Goal: Information Seeking & Learning: Find specific fact

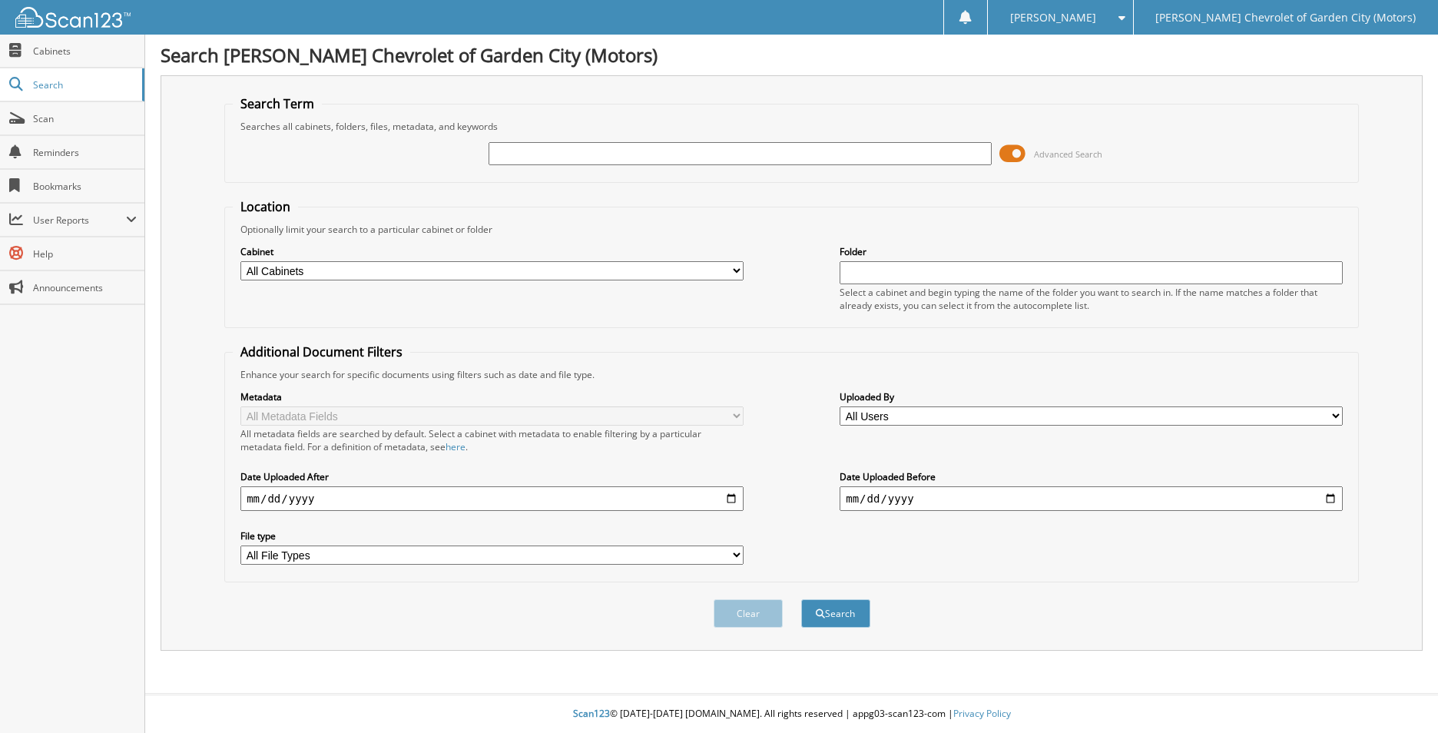
click at [521, 154] on input "text" at bounding box center [739, 153] width 503 height 23
type input "S"
type input "[DATE]"
click at [801, 599] on button "Search" at bounding box center [835, 613] width 69 height 28
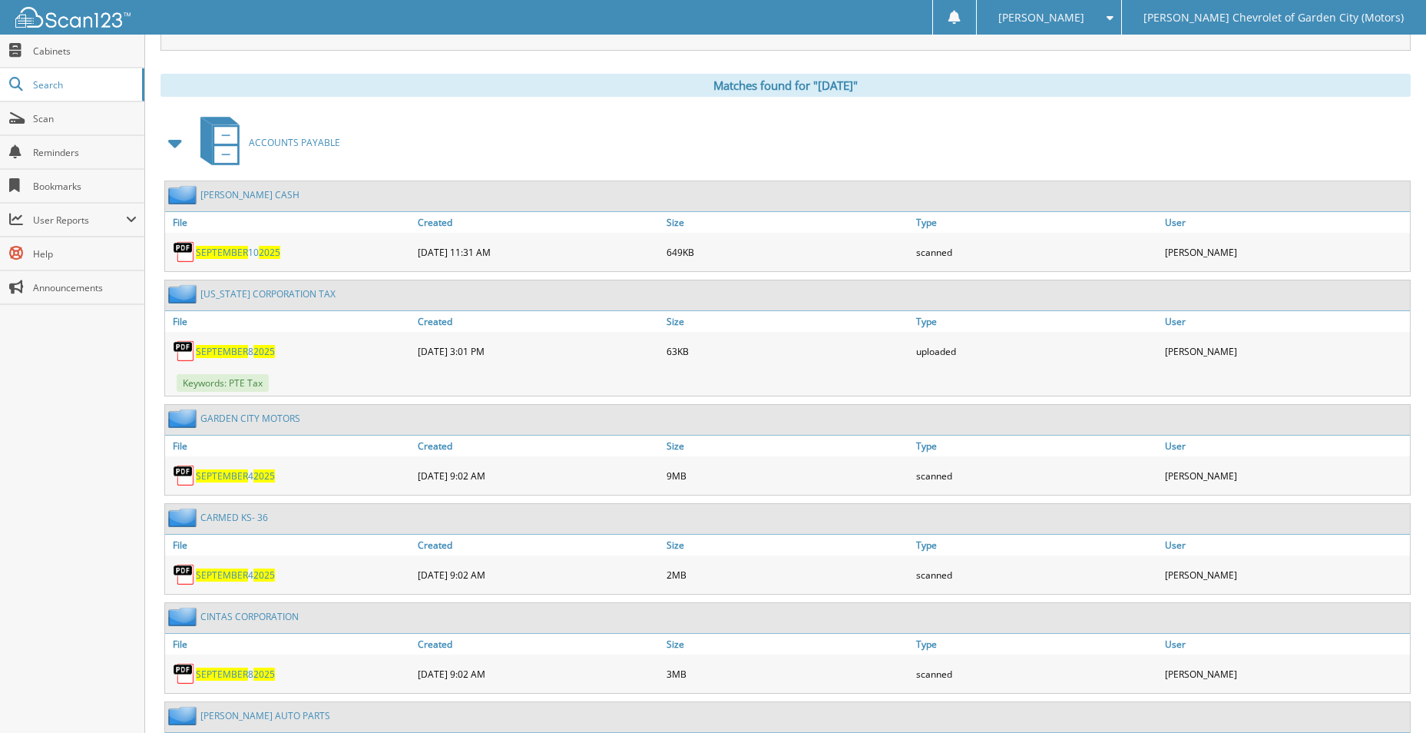
scroll to position [614, 0]
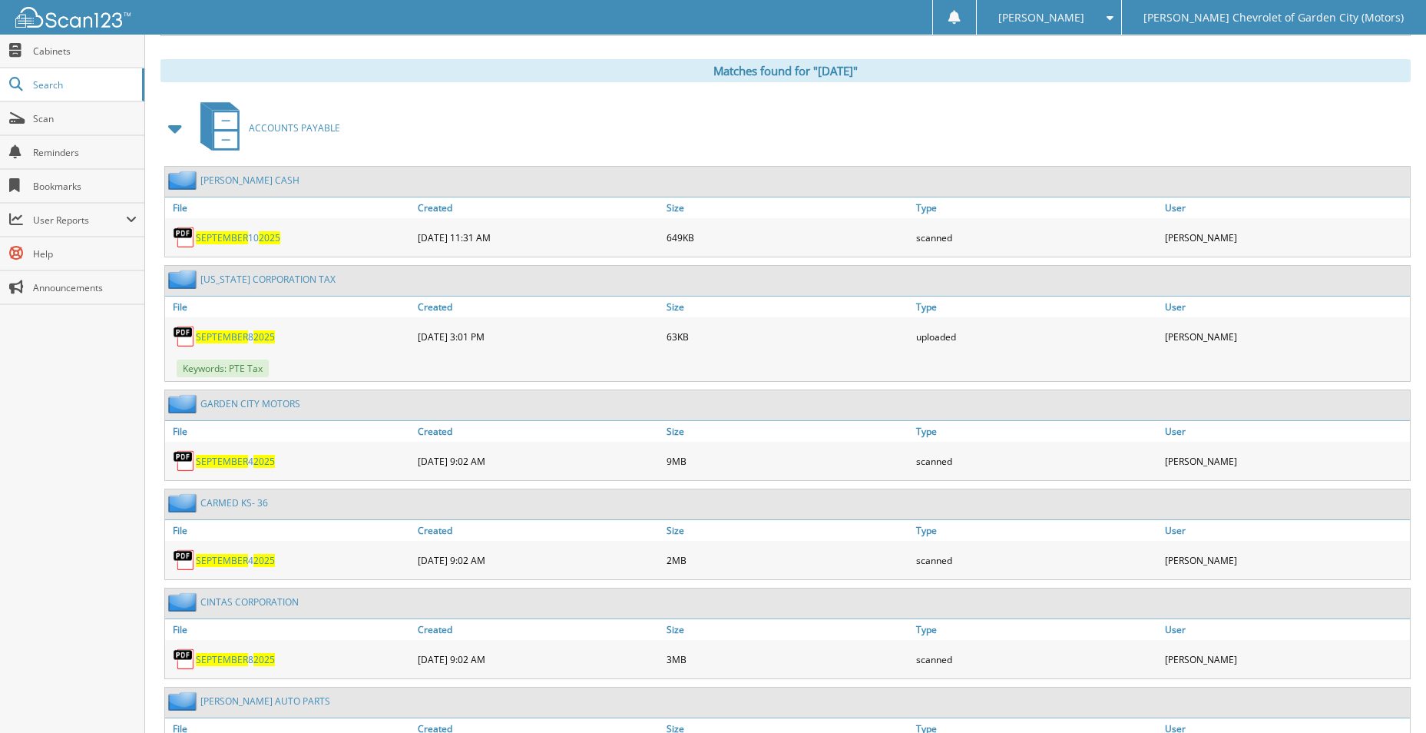
click at [207, 459] on span "SEPTEMBER" at bounding box center [222, 461] width 52 height 13
click at [210, 461] on span "SEPTEMBER" at bounding box center [222, 461] width 52 height 13
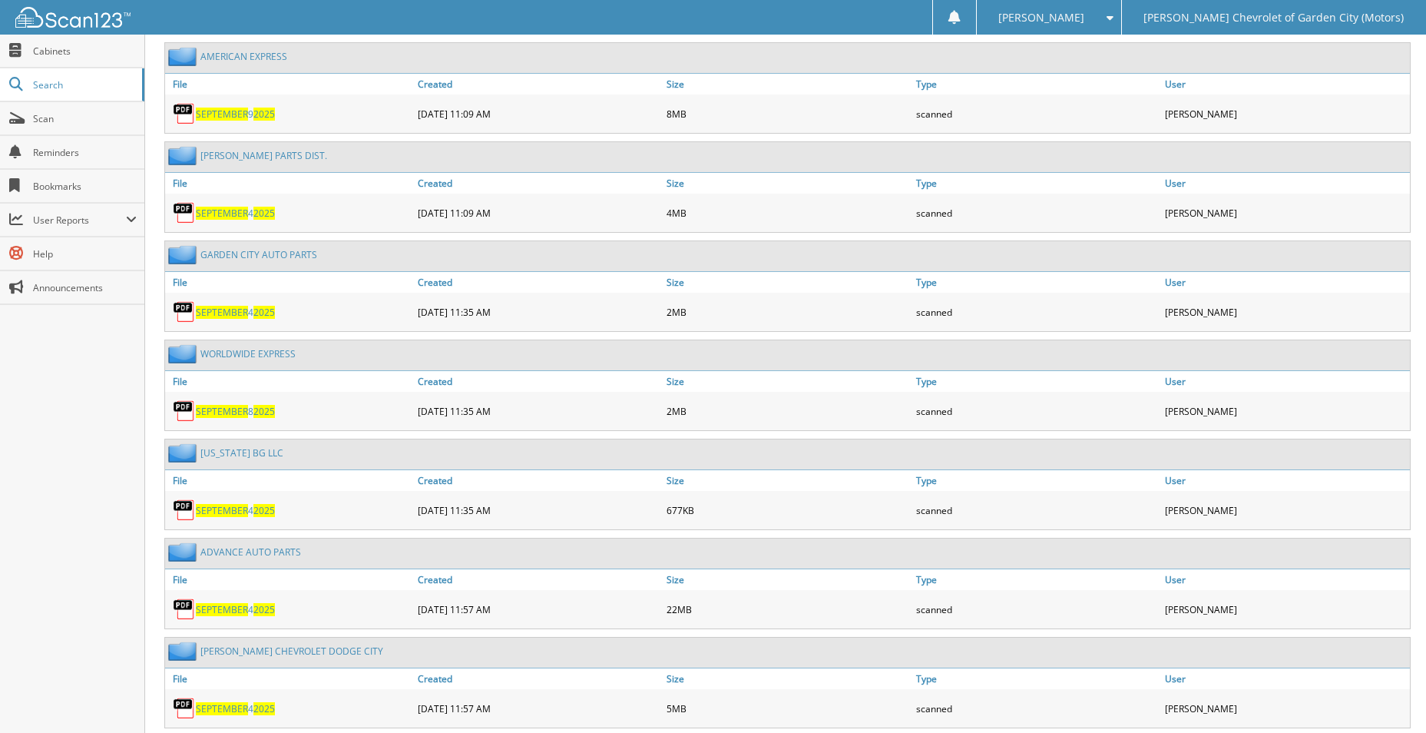
scroll to position [1607, 0]
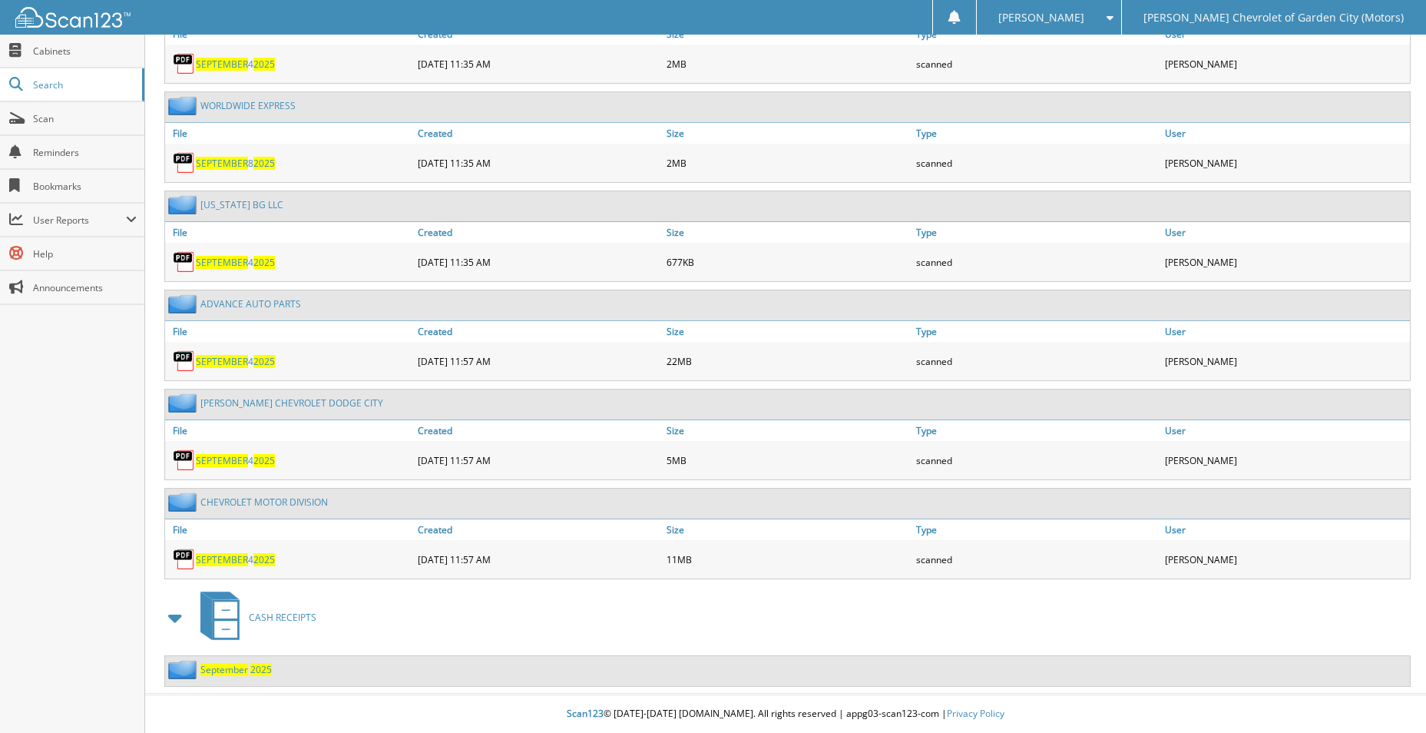
click at [215, 666] on span "September" at bounding box center [224, 669] width 48 height 13
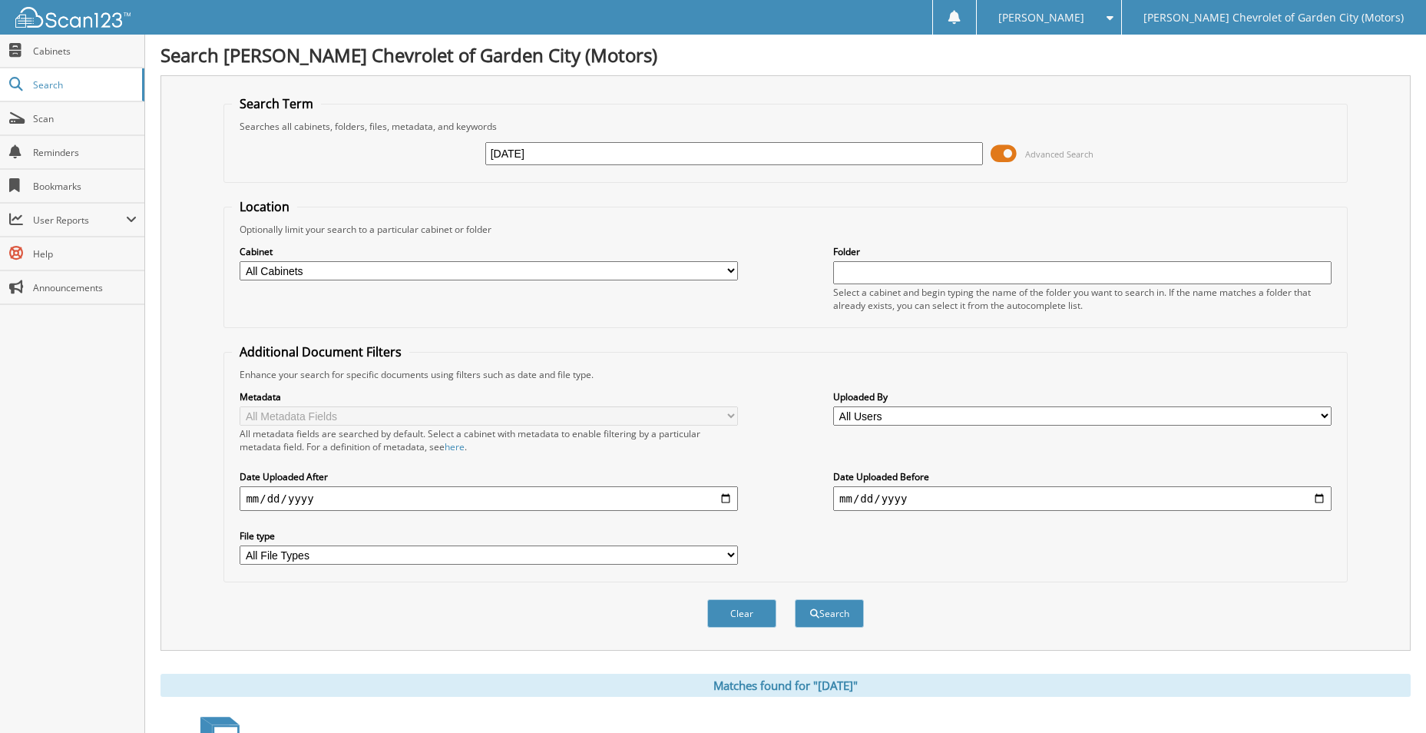
click at [795, 599] on button "Search" at bounding box center [829, 613] width 69 height 28
click at [733, 269] on select "All Cabinets ACCOUNTS PAYABLE CAR DEALS CASH RECEIPTS PARTS SERVICE RO SERVICE/…" at bounding box center [489, 270] width 498 height 19
select select "22531"
click at [240, 261] on select "All Cabinets ACCOUNTS PAYABLE CAR DEALS CASH RECEIPTS PARTS SERVICE RO SERVICE/…" at bounding box center [489, 270] width 498 height 19
click at [815, 613] on span "submit" at bounding box center [814, 613] width 9 height 9
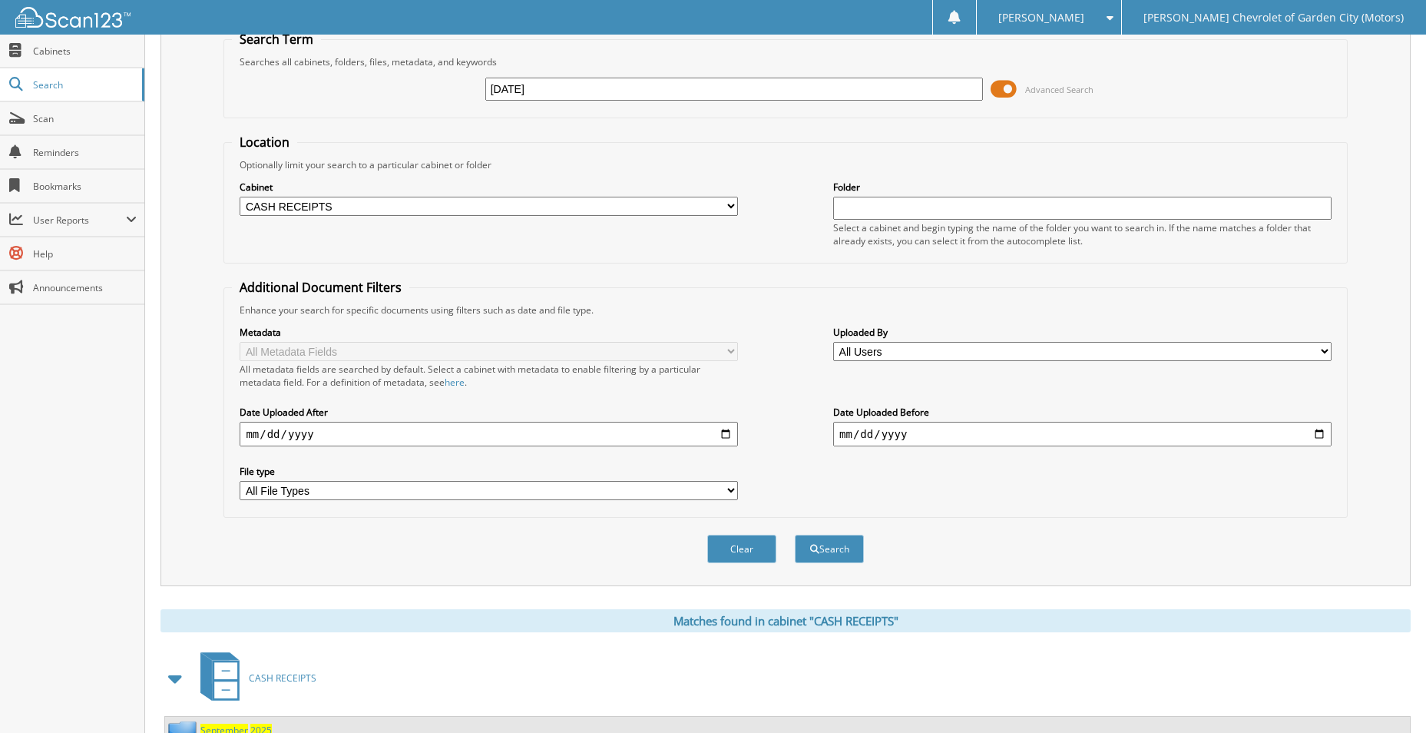
scroll to position [126, 0]
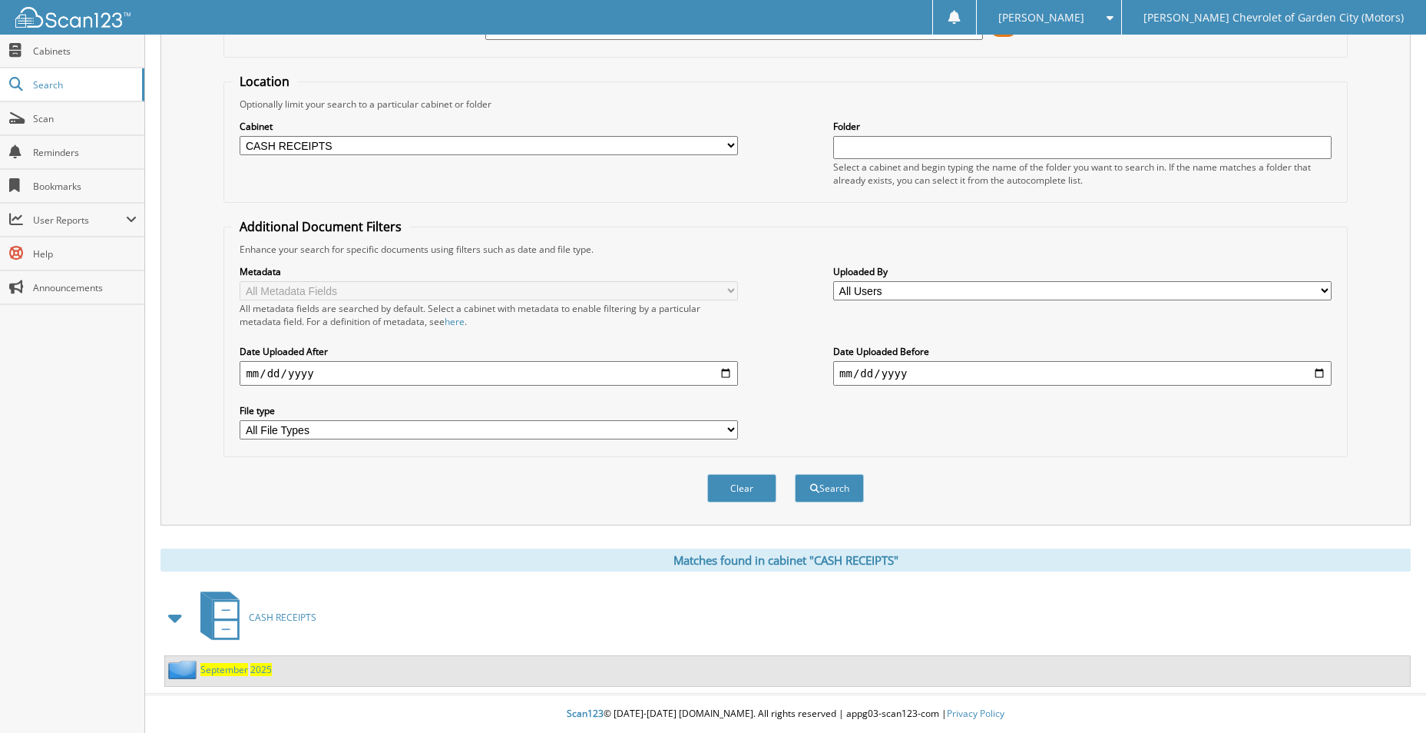
click at [231, 668] on span "September" at bounding box center [224, 669] width 48 height 13
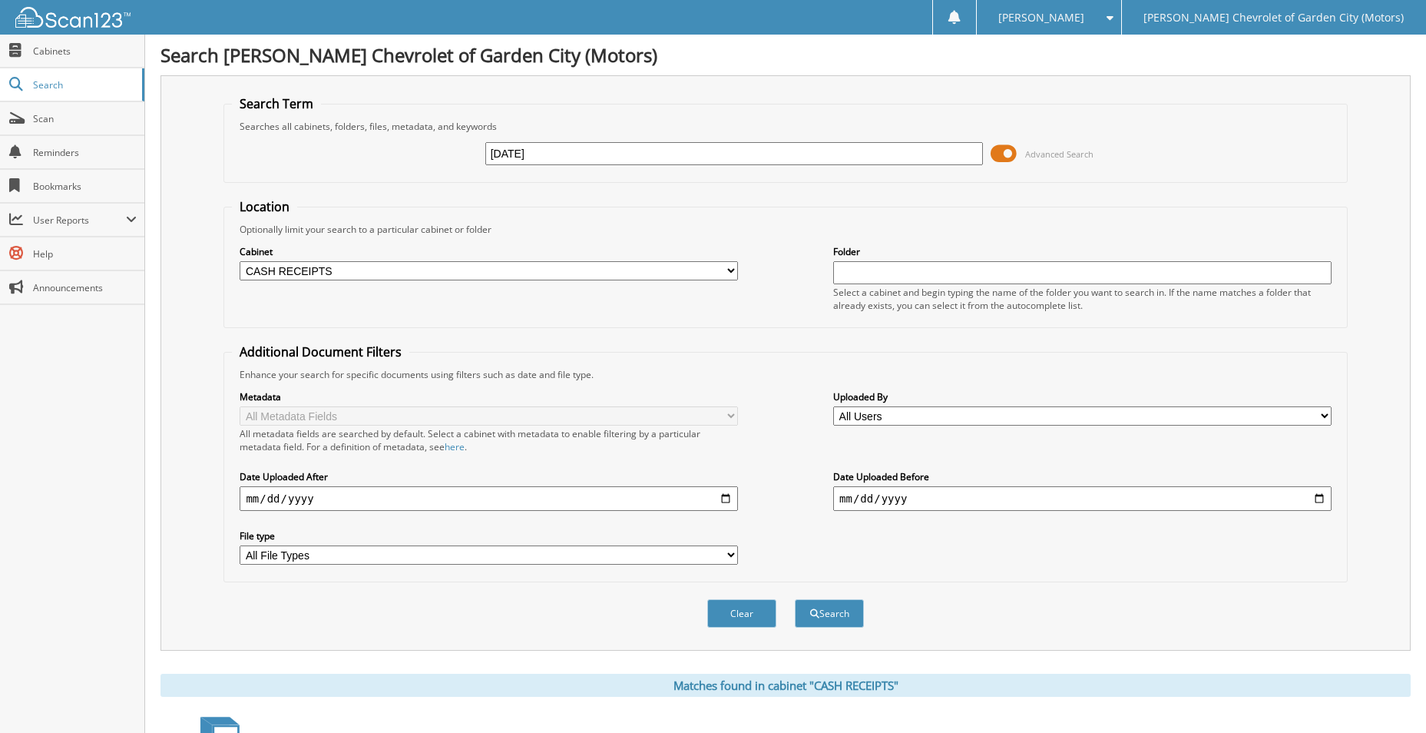
click at [730, 270] on select "All Cabinets ACCOUNTS PAYABLE CAR DEALS CASH RECEIPTS PARTS SERVICE RO SERVICE/…" at bounding box center [489, 270] width 498 height 19
select select
click at [240, 261] on select "All Cabinets ACCOUNTS PAYABLE CAR DEALS CASH RECEIPTS PARTS SERVICE RO SERVICE/…" at bounding box center [489, 270] width 498 height 19
click at [839, 616] on button "Search" at bounding box center [829, 613] width 69 height 28
